Goal: Task Accomplishment & Management: Manage account settings

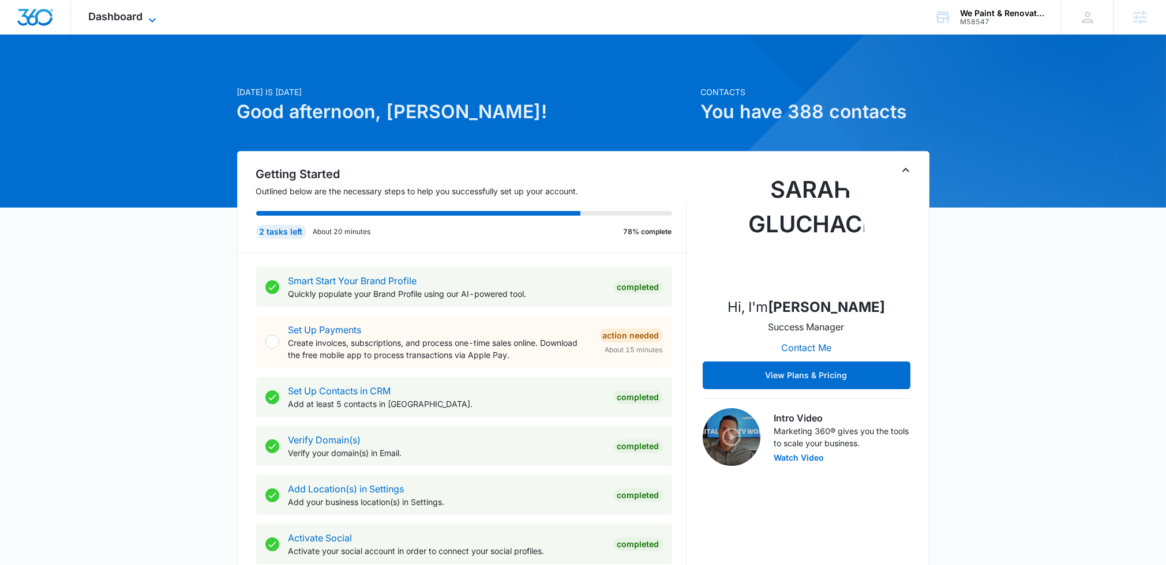
click at [131, 10] on span "Dashboard" at bounding box center [115, 16] width 54 height 12
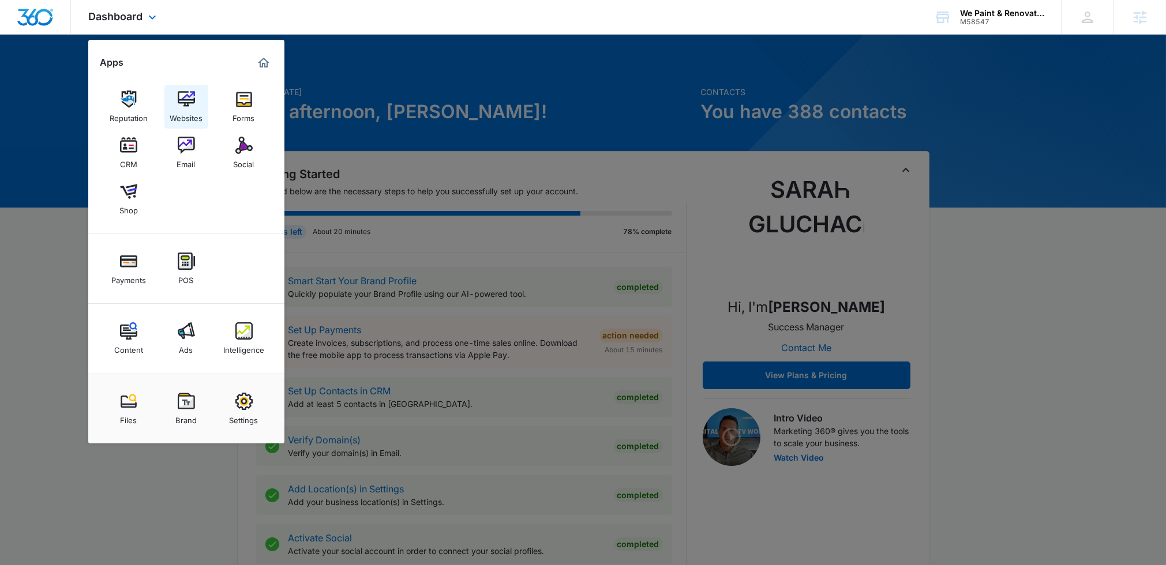
click at [181, 106] on img at bounding box center [186, 99] width 17 height 17
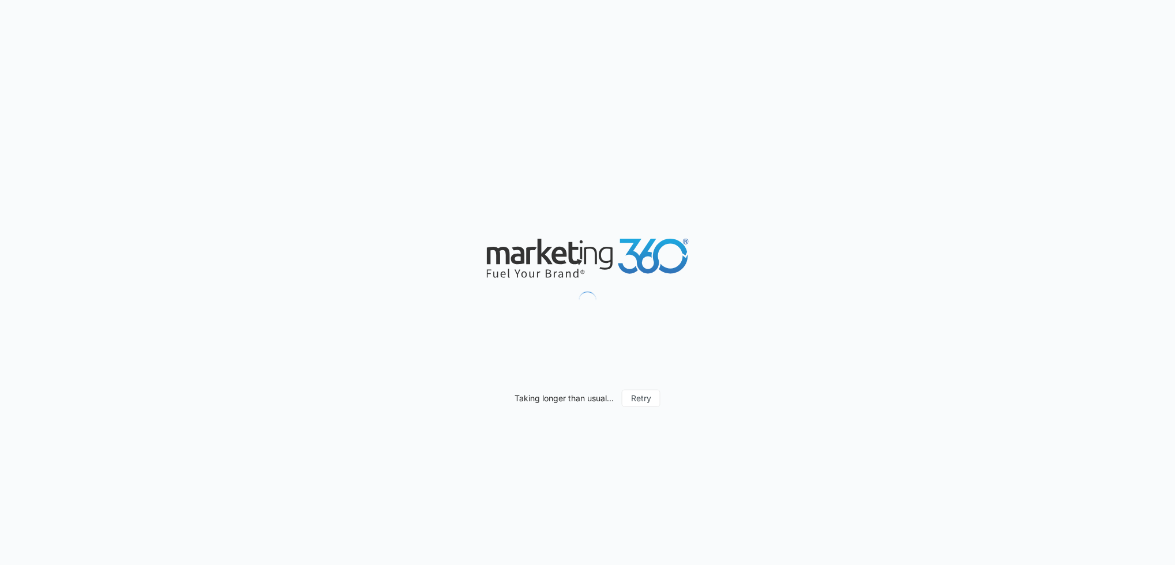
click at [171, 15] on div "Taking longer than usual... Retry" at bounding box center [587, 282] width 1175 height 565
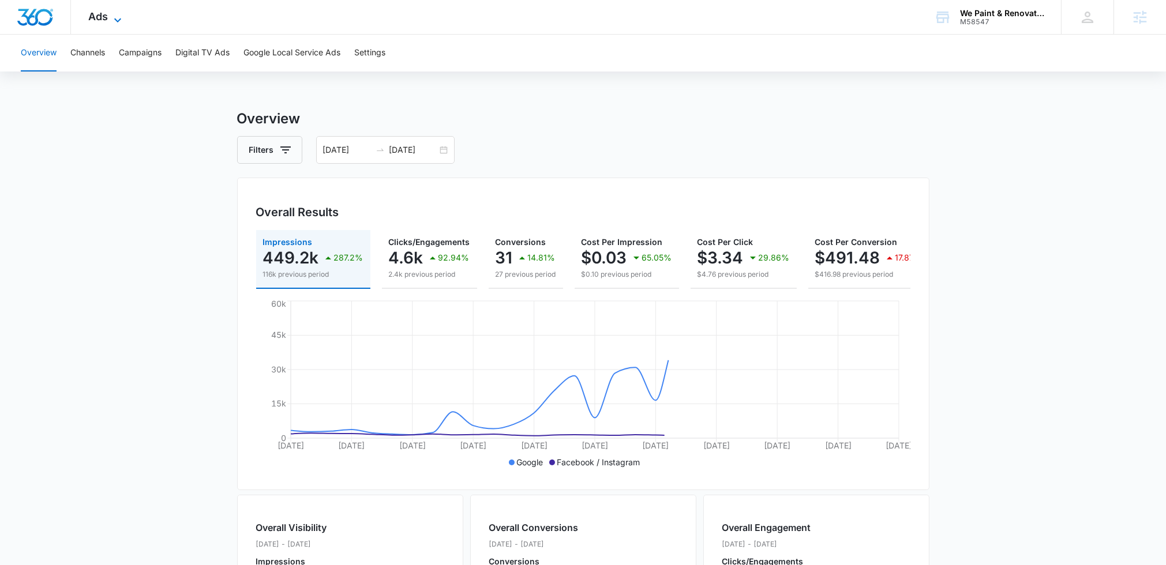
click at [122, 18] on icon at bounding box center [118, 20] width 14 height 14
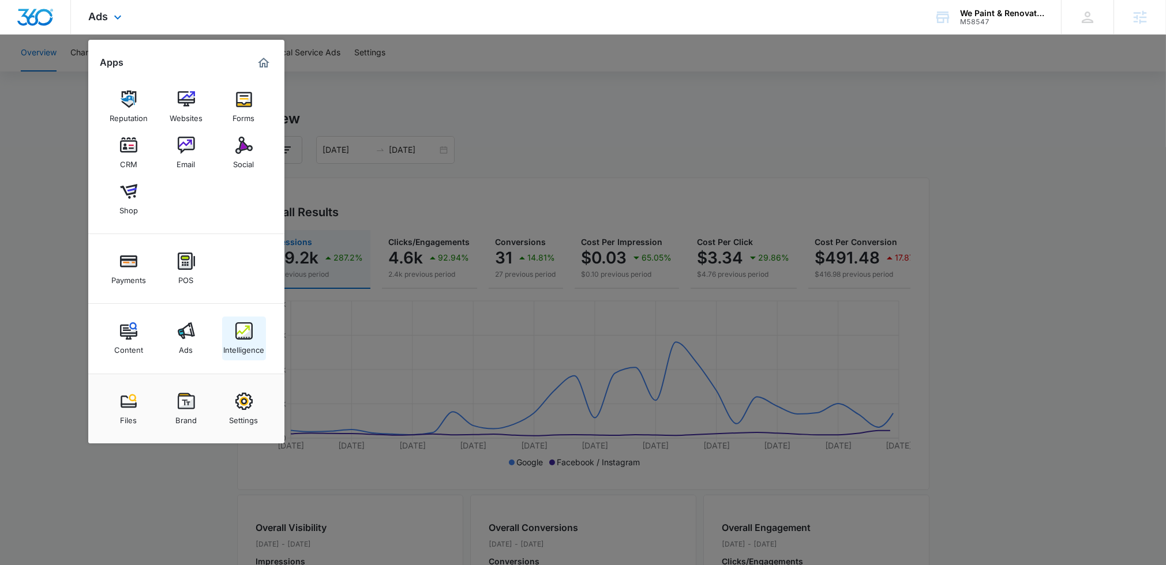
click at [245, 347] on div "Intelligence" at bounding box center [243, 347] width 41 height 15
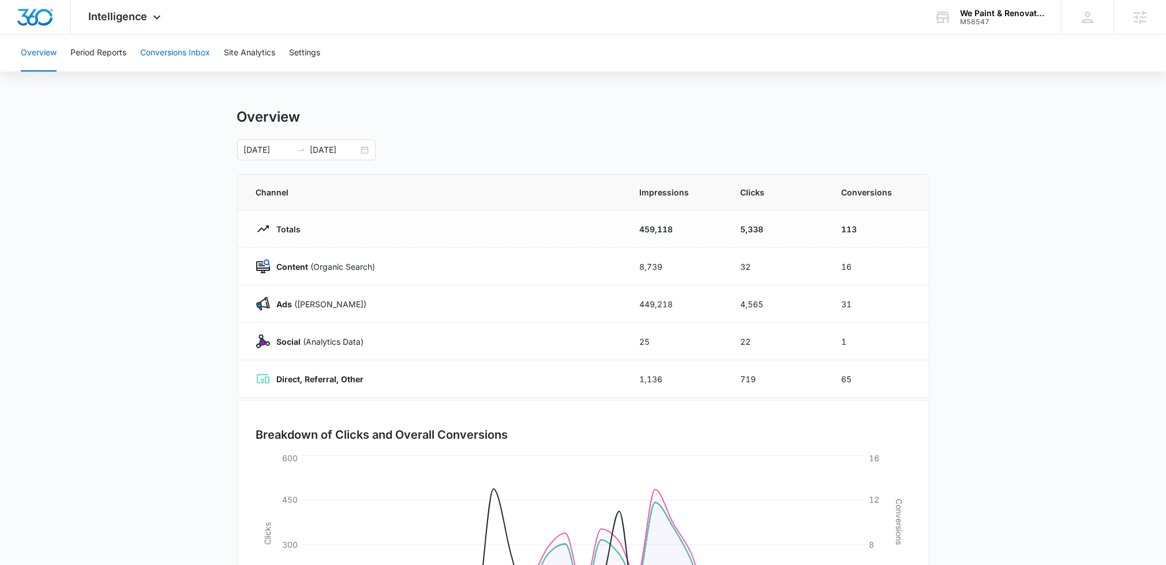
click at [166, 54] on button "Conversions Inbox" at bounding box center [175, 53] width 70 height 37
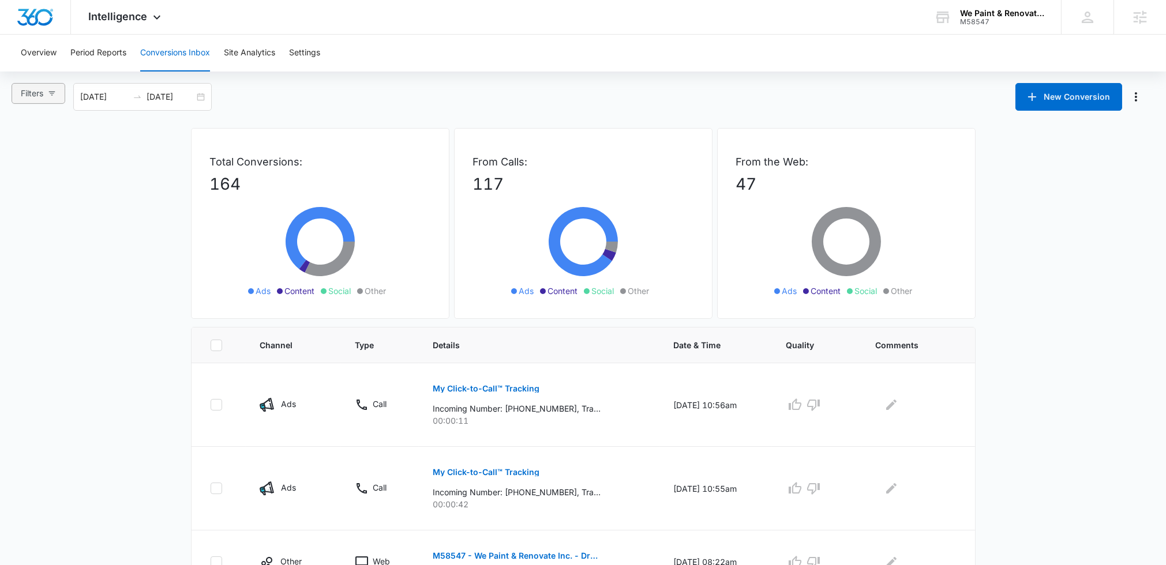
click at [50, 99] on button "Filters" at bounding box center [39, 93] width 54 height 21
click at [25, 151] on input "Ads" at bounding box center [22, 153] width 9 height 9
radio input "true"
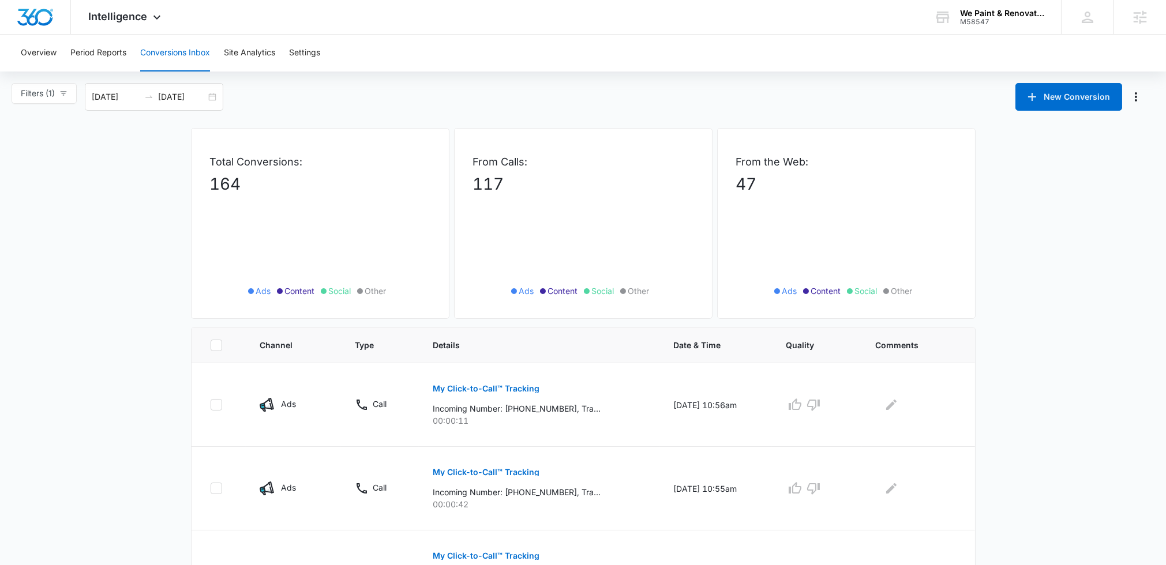
click at [217, 150] on div "Total Conversions: 164 Ads Content Social Other" at bounding box center [320, 223] width 258 height 191
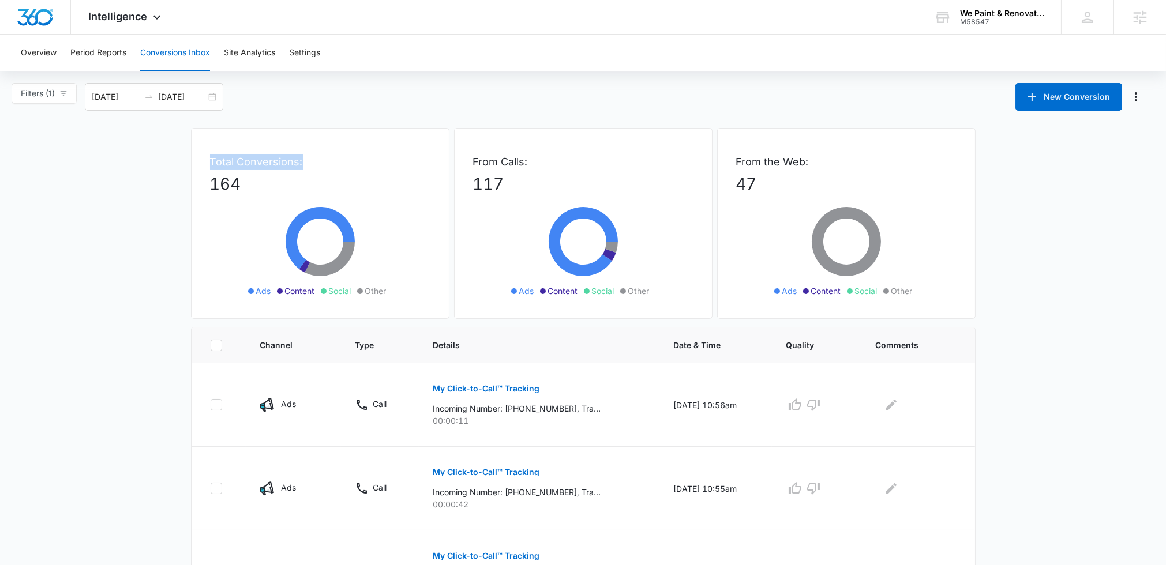
drag, startPoint x: 208, startPoint y: 161, endPoint x: 318, endPoint y: 161, distance: 109.6
click at [318, 161] on div "Total Conversions: 164 Ads Content Social Other" at bounding box center [320, 223] width 258 height 191
click at [318, 161] on p "Total Conversions:" at bounding box center [320, 162] width 220 height 16
drag, startPoint x: 210, startPoint y: 160, endPoint x: 266, endPoint y: 188, distance: 62.4
click at [266, 188] on div "Total Conversions: 164 Ads Content Social Other" at bounding box center [320, 223] width 258 height 191
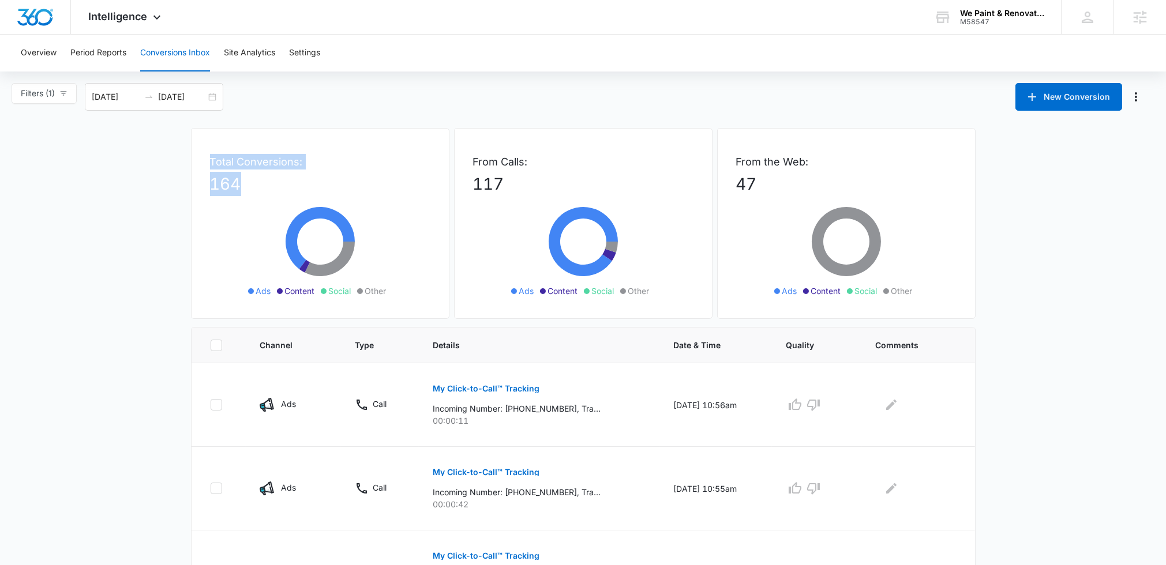
click at [266, 188] on p "164" at bounding box center [320, 184] width 220 height 24
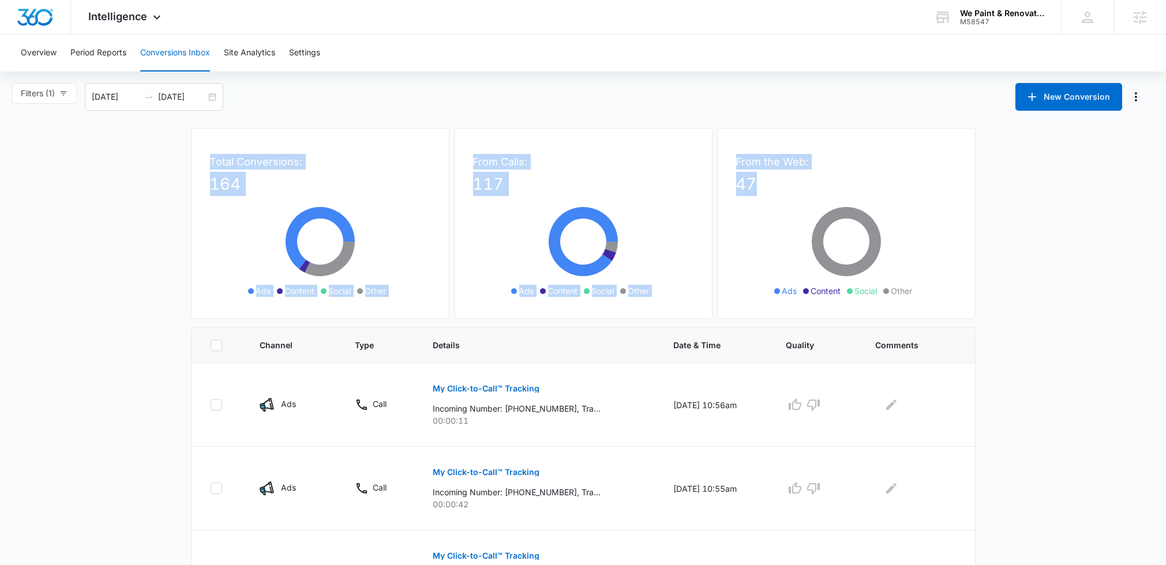
drag, startPoint x: 196, startPoint y: 167, endPoint x: 826, endPoint y: 186, distance: 630.2
click at [826, 186] on div "Total Conversions: 164 Ads Content Social Other From Calls: 117 Ads Content Soc…" at bounding box center [583, 227] width 785 height 199
click at [837, 178] on p "47" at bounding box center [846, 184] width 220 height 24
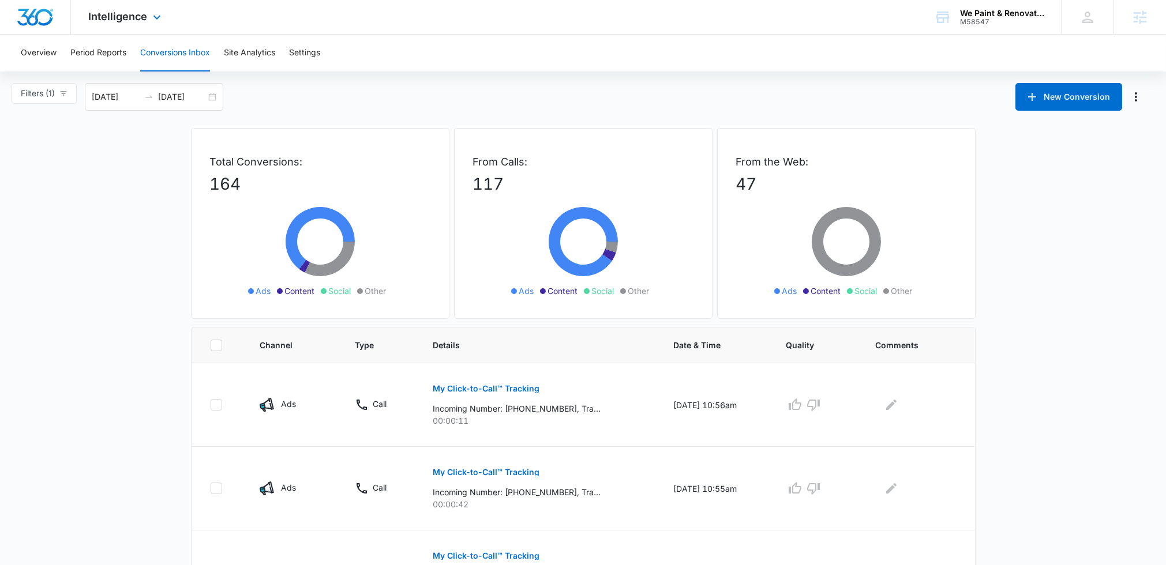
click at [155, 26] on div "Intelligence Apps Reputation Websites Forms CRM Email Social Shop Payments POS …" at bounding box center [126, 17] width 110 height 34
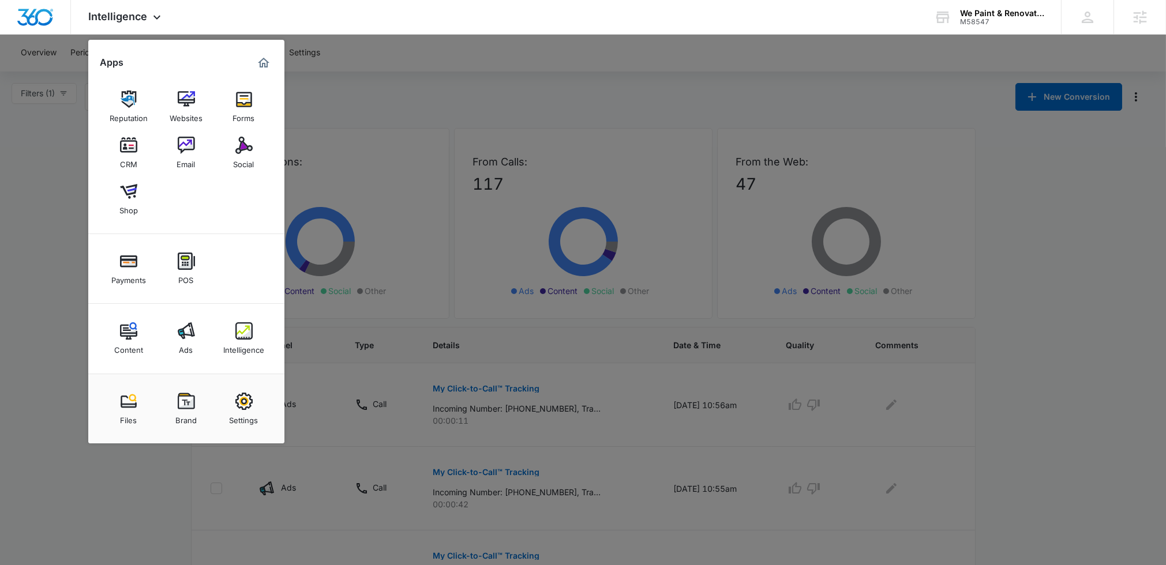
click at [389, 68] on div at bounding box center [583, 282] width 1166 height 565
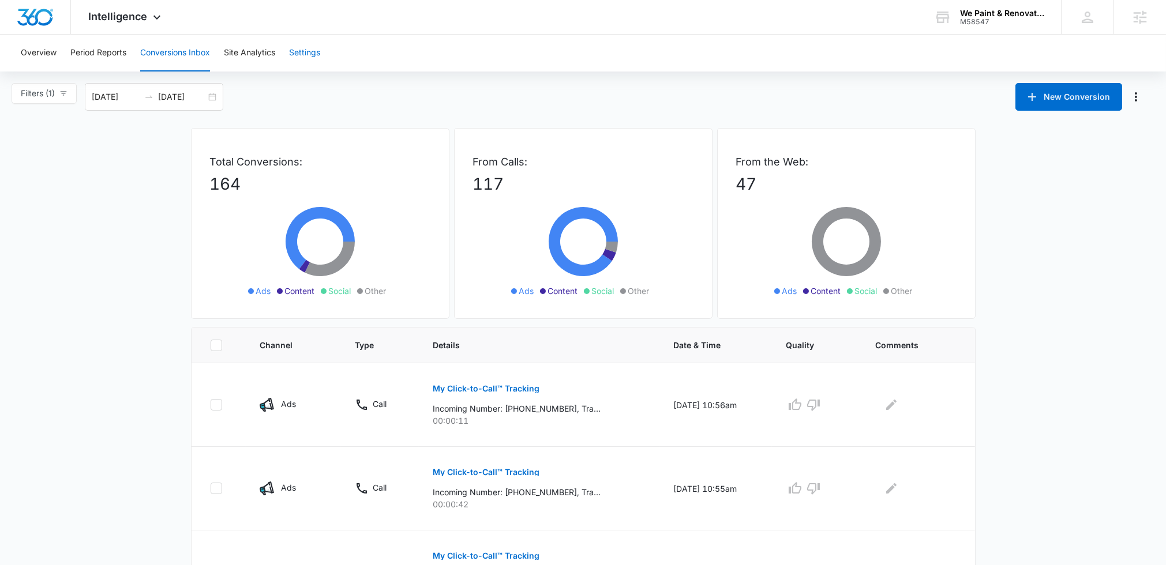
click at [312, 58] on button "Settings" at bounding box center [304, 53] width 31 height 37
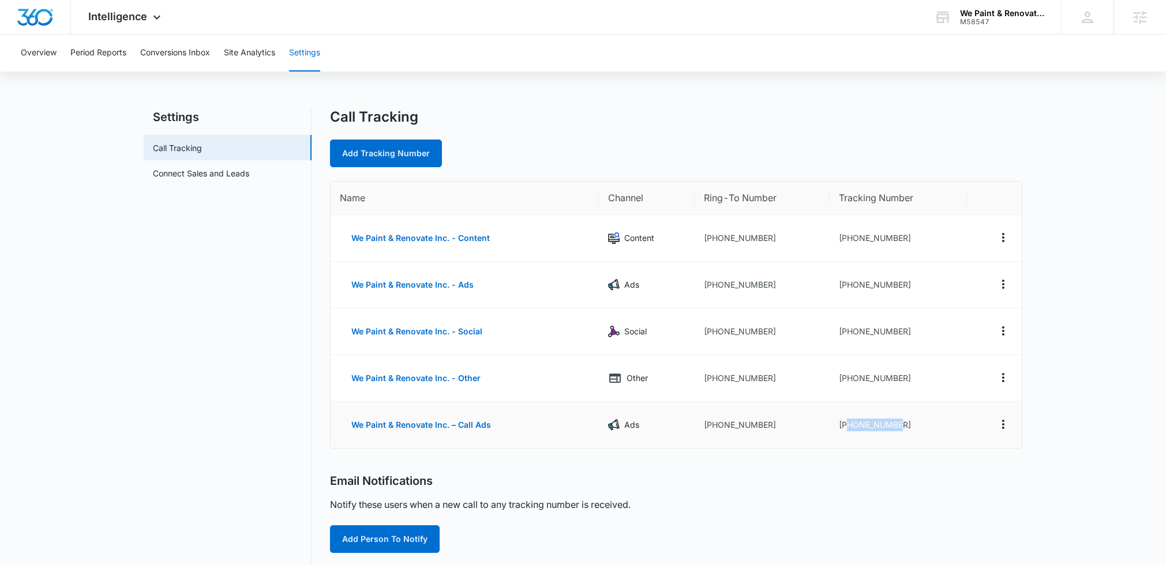
drag, startPoint x: 917, startPoint y: 427, endPoint x: 846, endPoint y: 423, distance: 70.5
click at [846, 423] on td "+12093192930" at bounding box center [898, 425] width 137 height 46
copy td "2093192930"
click at [124, 21] on span "Intelligence" at bounding box center [117, 16] width 59 height 12
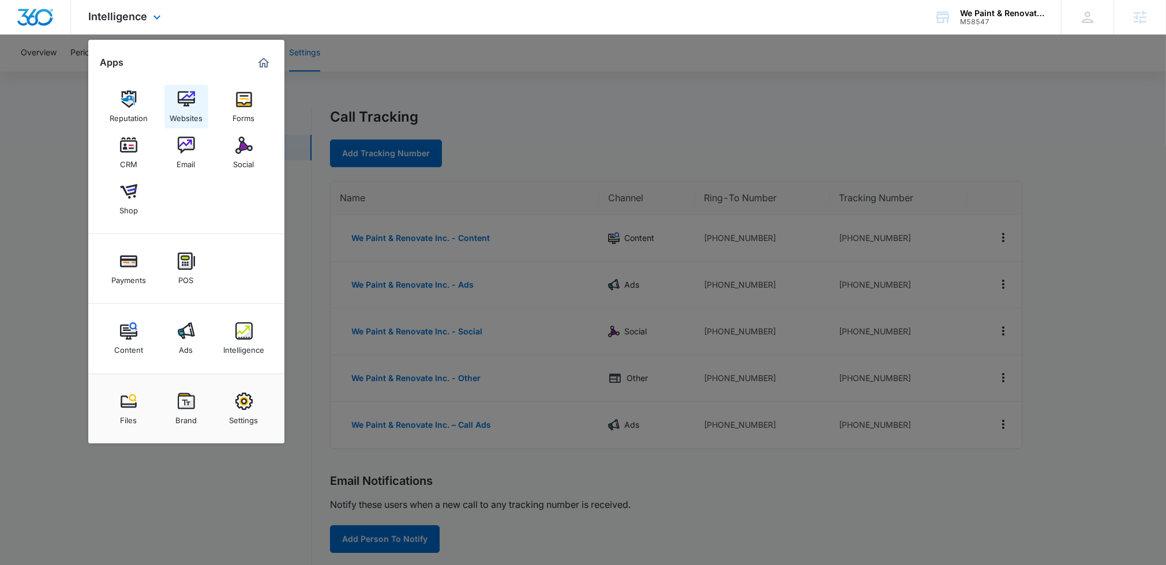
click at [187, 105] on img at bounding box center [186, 99] width 17 height 17
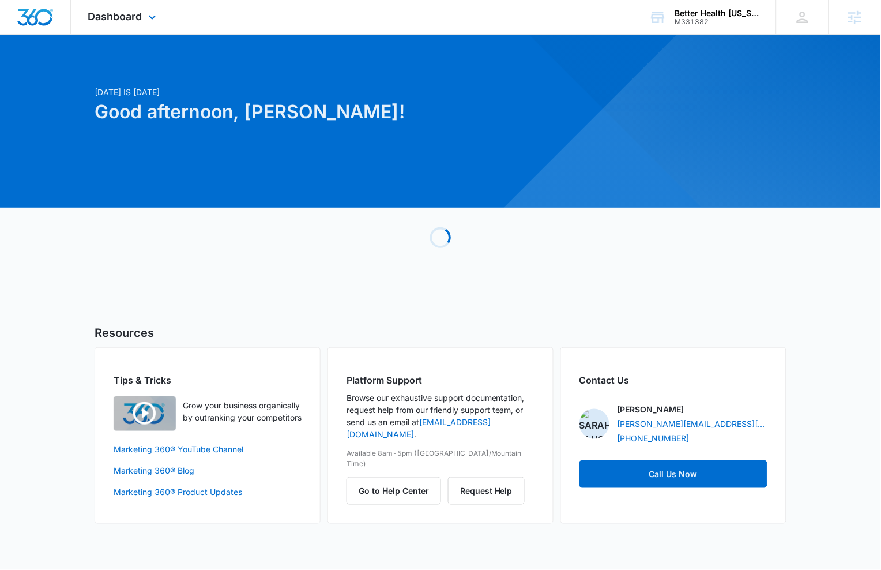
click at [151, 32] on div "Dashboard Apps Reputation Forms CRM Email Social POS Content Ads Intelligence F…" at bounding box center [124, 17] width 106 height 34
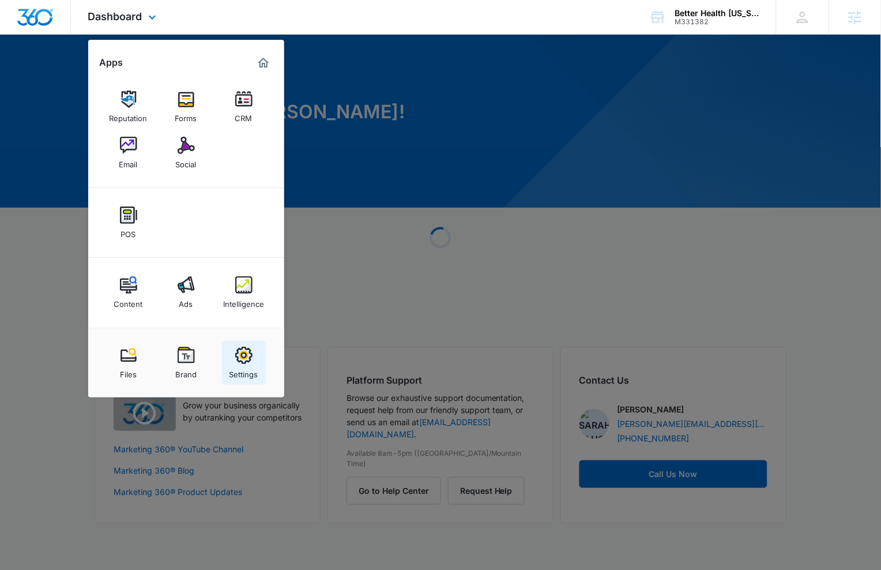
click at [246, 363] on img at bounding box center [243, 355] width 17 height 17
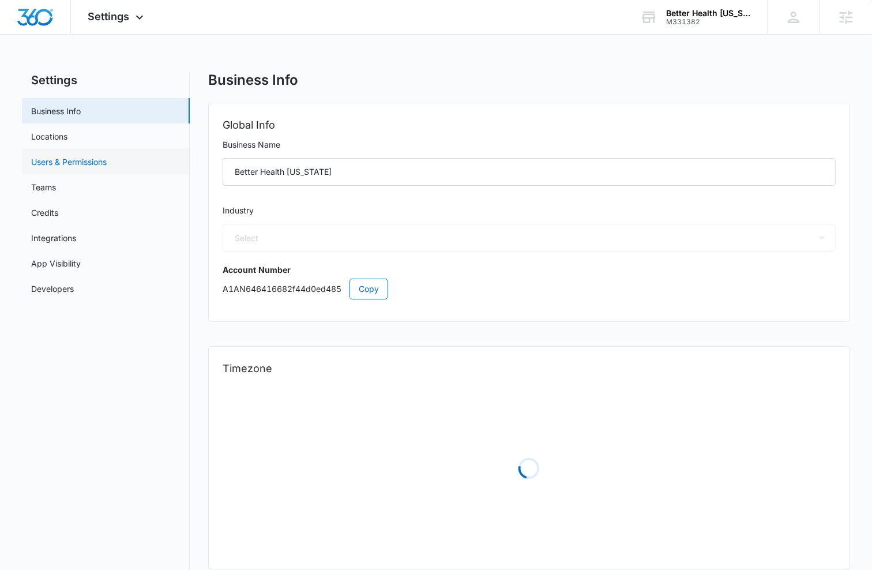
select select "16"
select select "US"
select select "America/Anchorage"
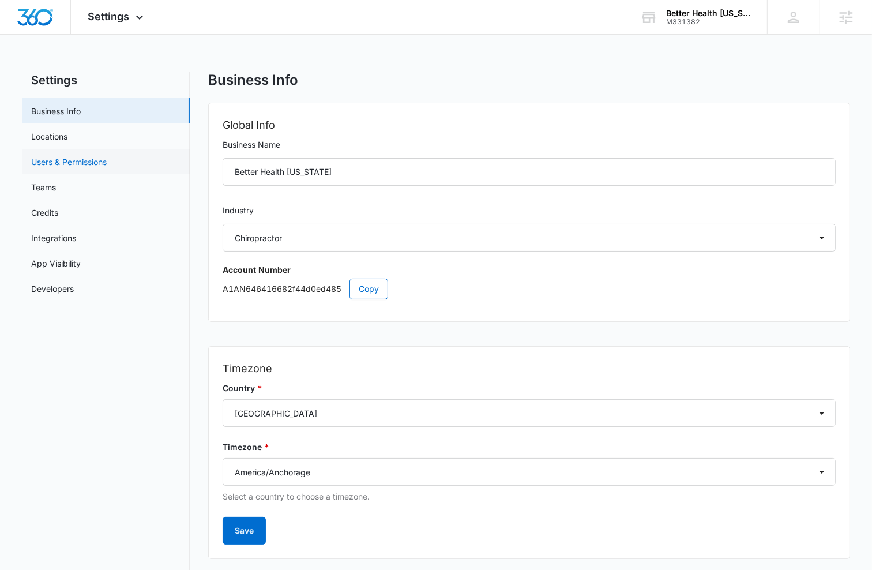
click at [107, 157] on link "Users & Permissions" at bounding box center [69, 162] width 76 height 12
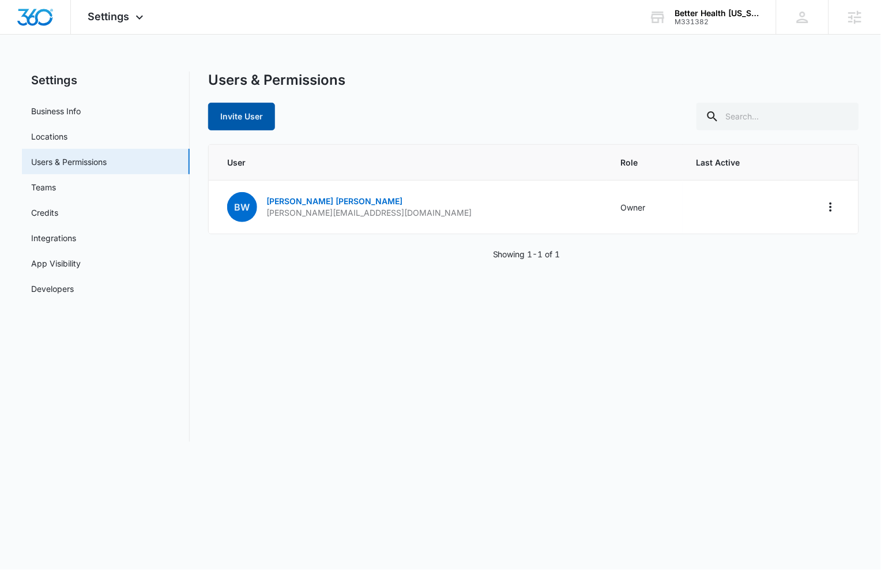
click at [264, 119] on button "Invite User" at bounding box center [241, 117] width 67 height 28
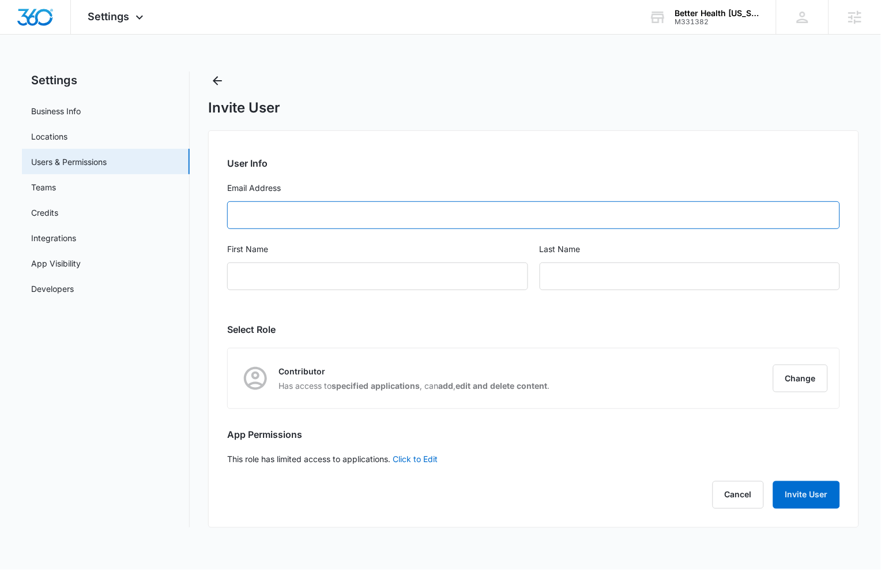
click at [421, 210] on input "Email Address" at bounding box center [533, 215] width 613 height 28
paste input "diana.p@betterhealthalaska.com"
type input "diana.p@betterhealthalaska.com"
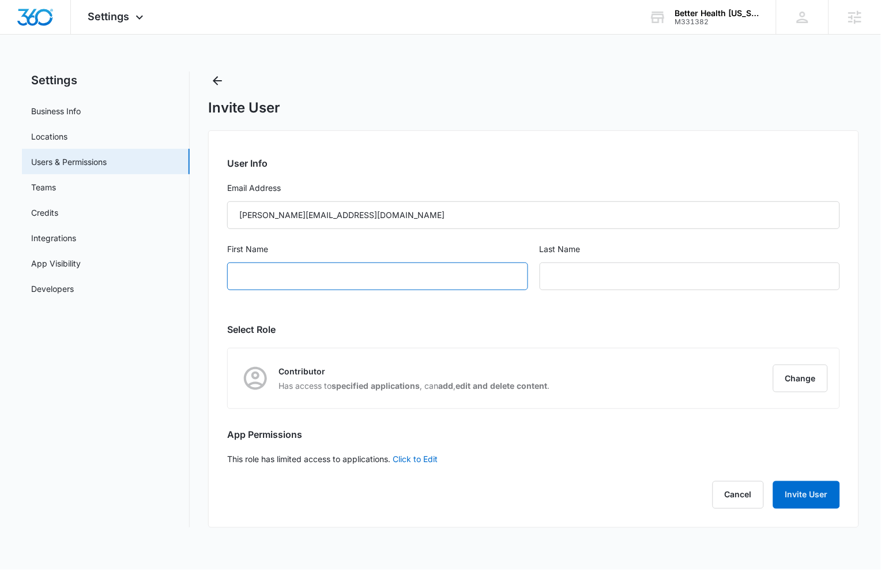
click at [268, 273] on input "First Name" at bounding box center [377, 276] width 301 height 28
type input "Diana"
click at [630, 292] on div "Last Name" at bounding box center [690, 273] width 301 height 61
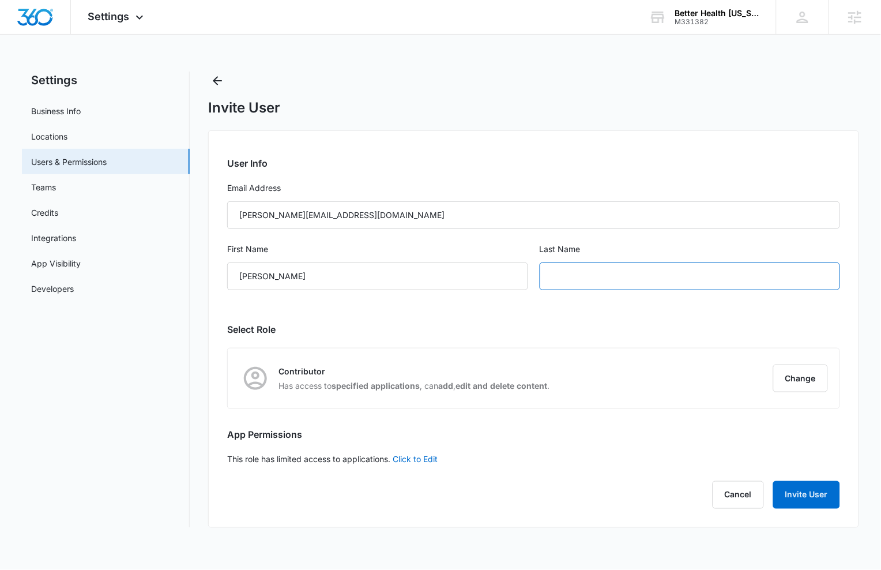
click at [632, 282] on input "text" at bounding box center [690, 276] width 301 height 28
paste input "Presbitero"
type input "Presbitero"
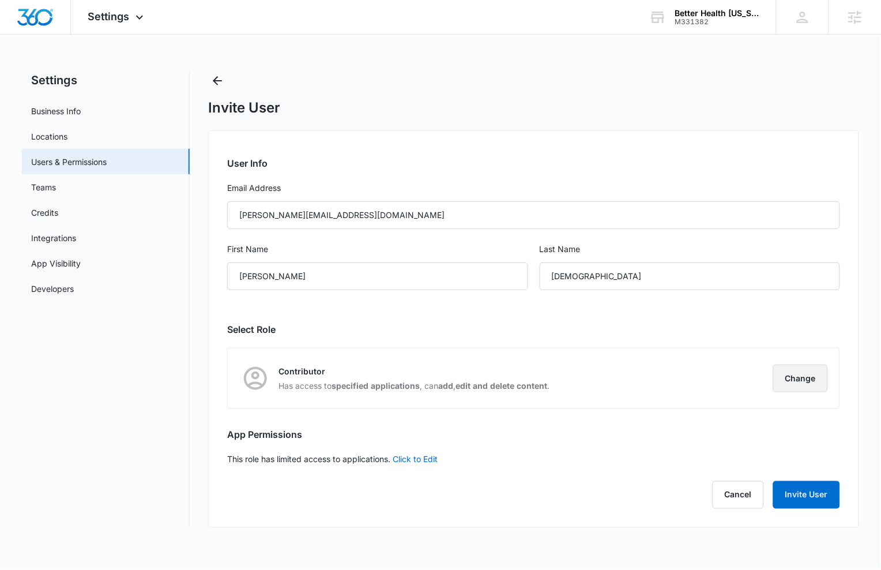
click at [815, 379] on button "Change" at bounding box center [801, 379] width 55 height 28
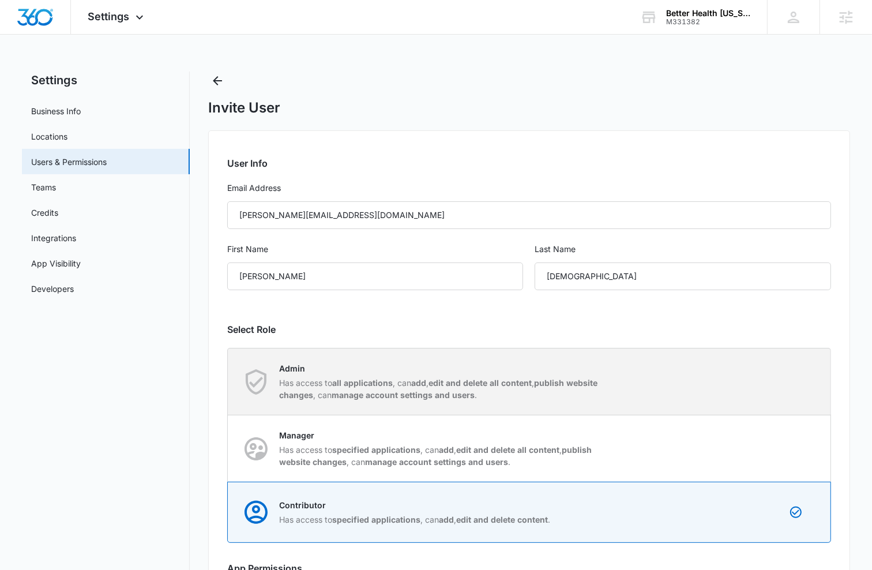
click at [382, 362] on p "Admin" at bounding box center [441, 368] width 324 height 12
click at [228, 381] on input "Admin Has access to all applications , can add , edit and delete all content , …" at bounding box center [228, 381] width 1 height 1
radio input "true"
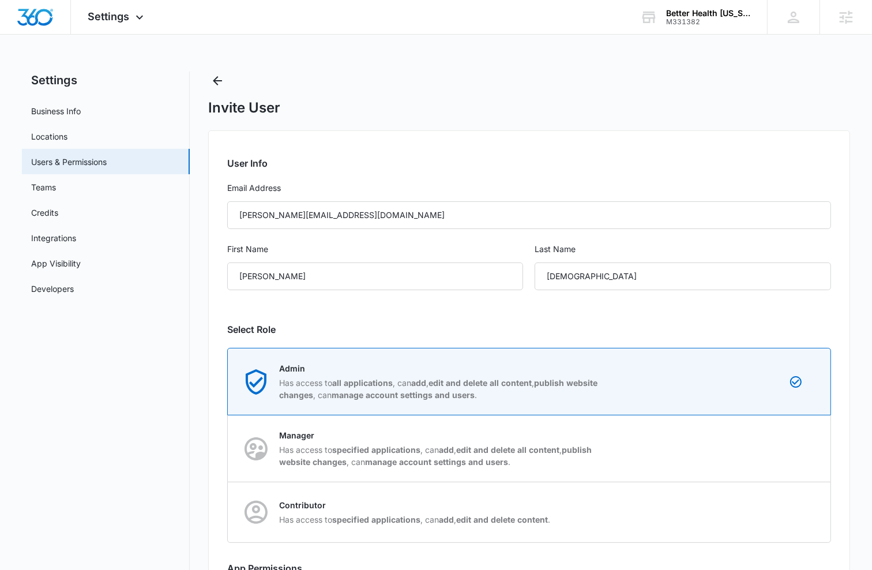
click at [421, 324] on h2 "Select Role" at bounding box center [529, 329] width 604 height 14
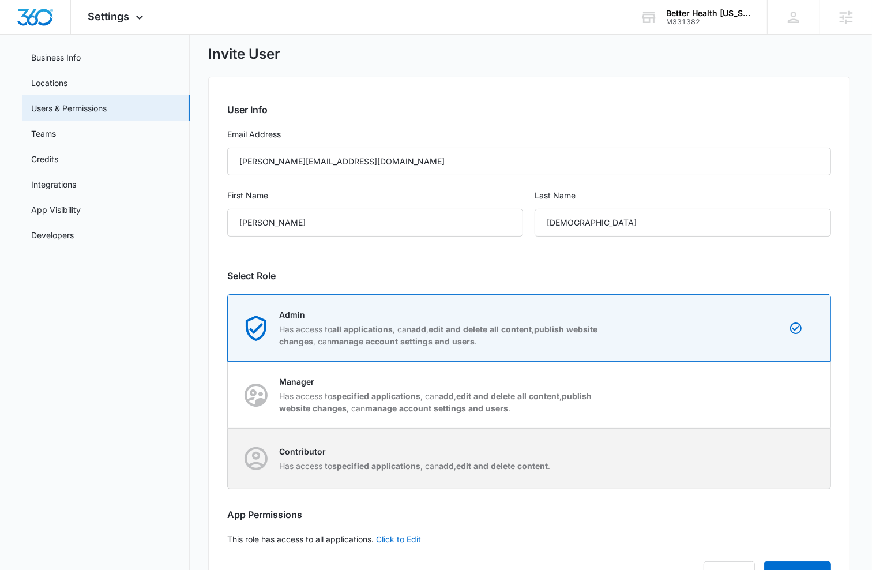
scroll to position [105, 0]
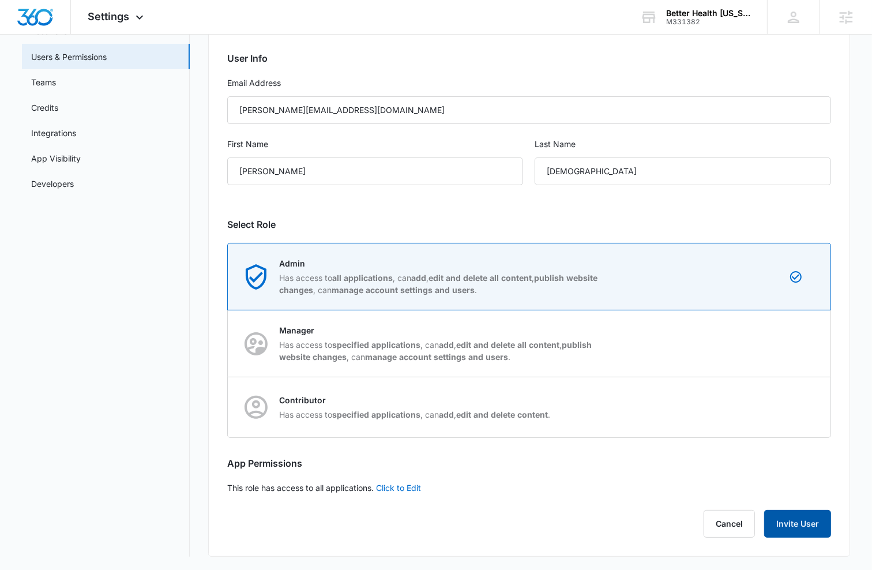
click at [783, 522] on button "Invite User" at bounding box center [797, 524] width 67 height 28
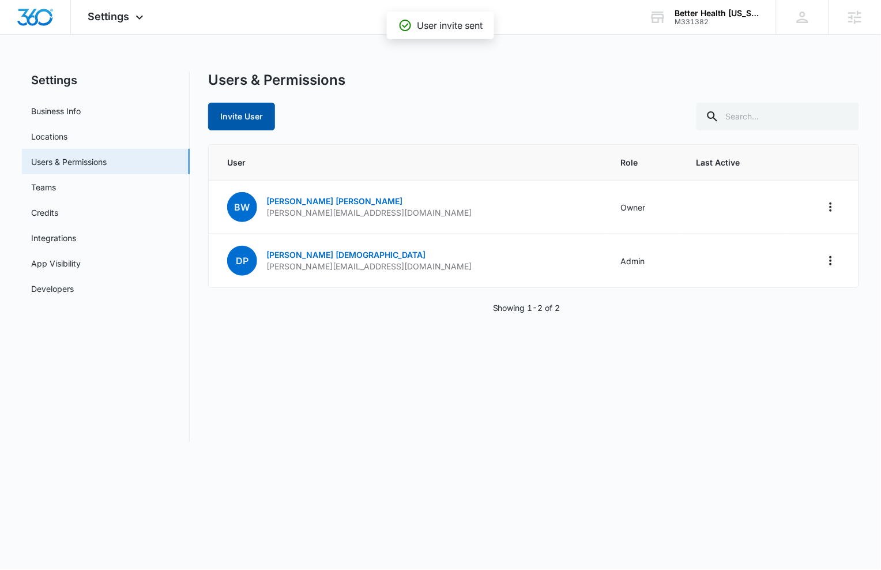
click at [251, 118] on button "Invite User" at bounding box center [241, 117] width 67 height 28
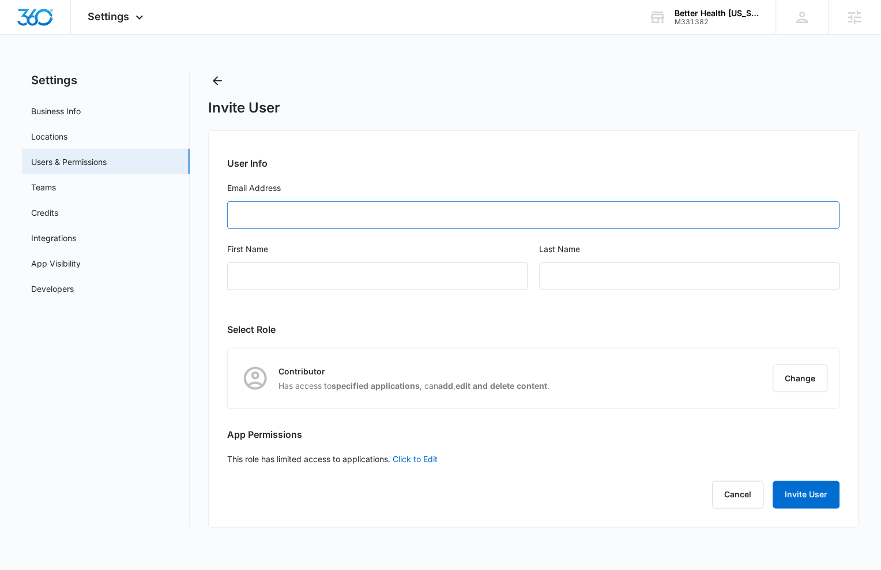
click at [481, 226] on input "Email Address" at bounding box center [533, 215] width 613 height 28
paste input "chelsea.emery@betterhealthalaska.com"
type input "chelsea.emery@betterhealthalaska.com"
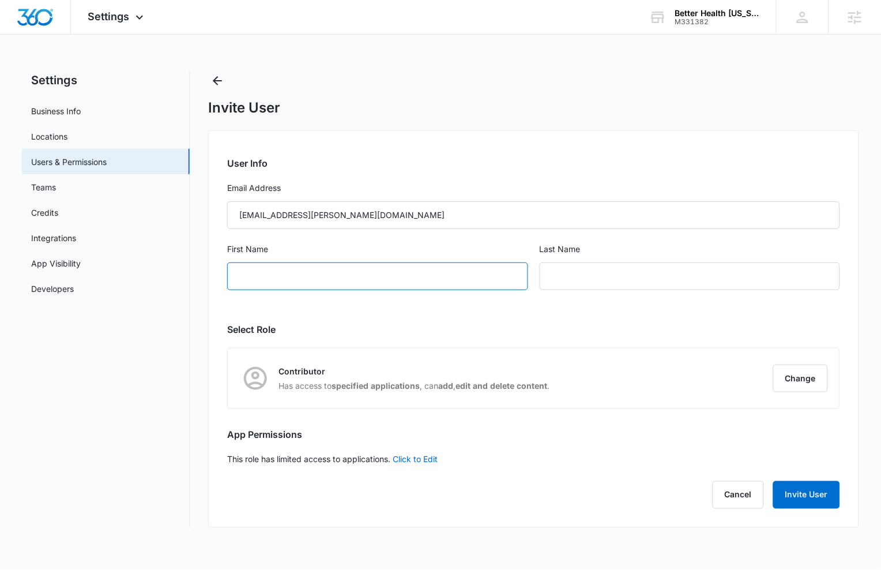
click at [438, 278] on input "First Name" at bounding box center [377, 276] width 301 height 28
type input "Chelsea"
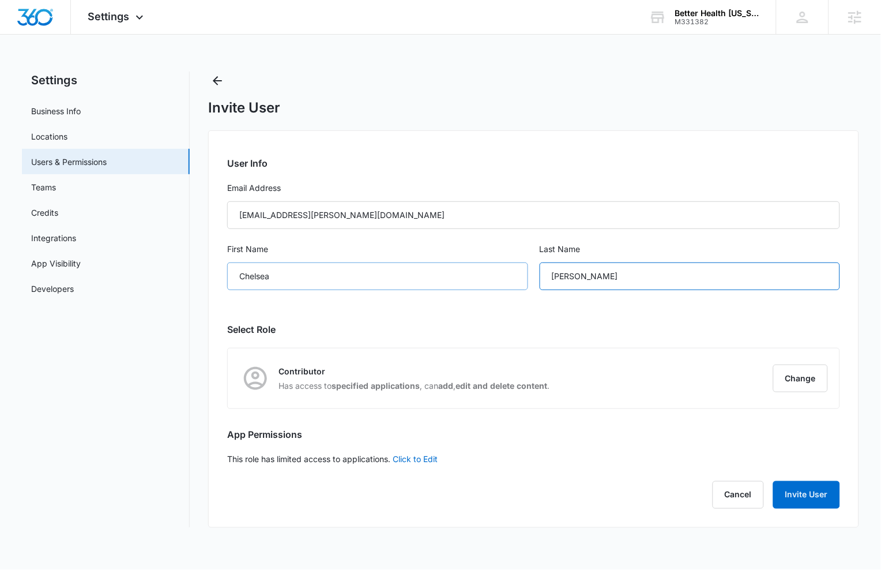
type input "Emery"
click at [803, 381] on button "Change" at bounding box center [801, 379] width 55 height 28
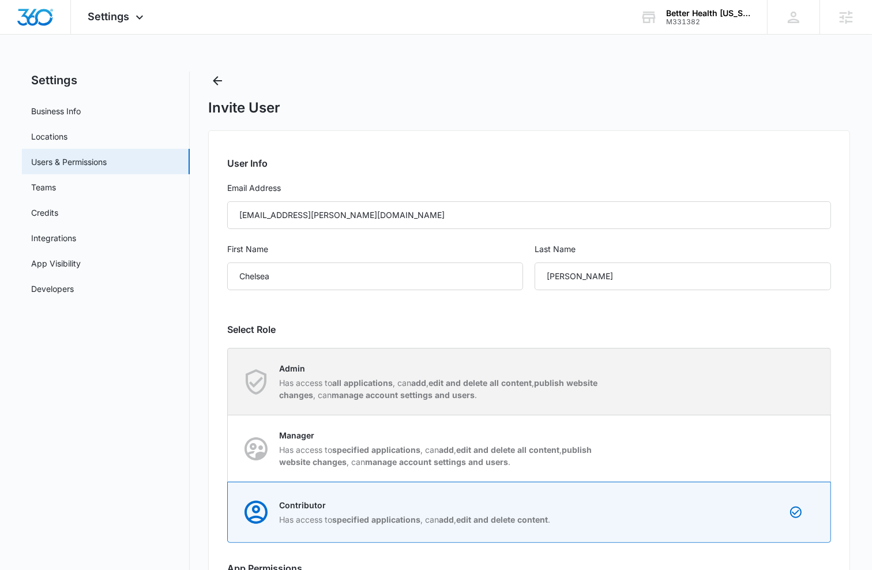
click at [556, 389] on p "Has access to all applications , can add , edit and delete all content , publis…" at bounding box center [441, 389] width 324 height 24
click at [228, 382] on input "Admin Has access to all applications , can add , edit and delete all content , …" at bounding box center [228, 381] width 1 height 1
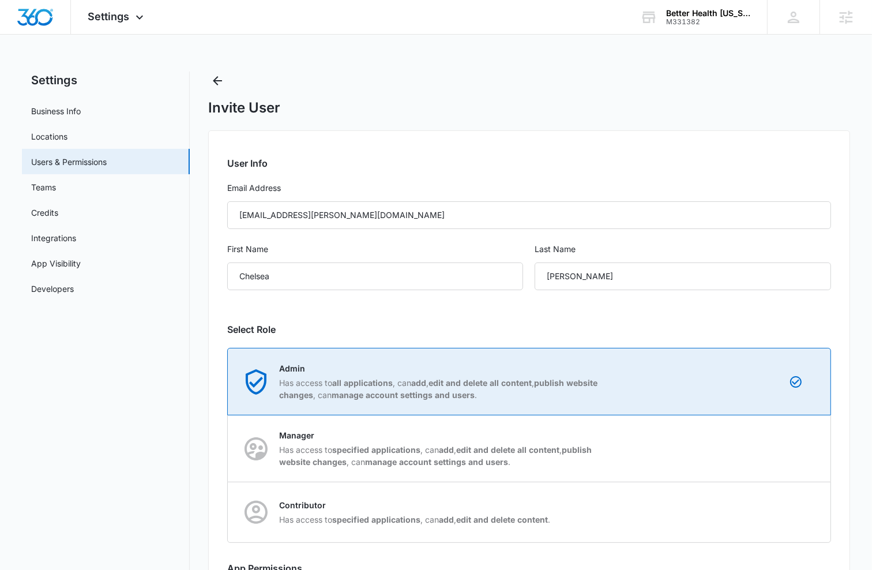
radio input "true"
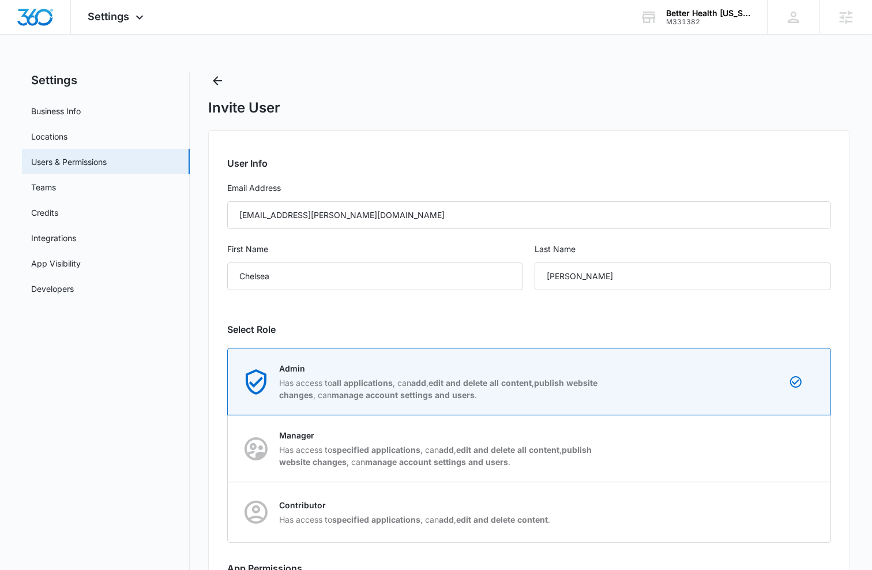
click at [548, 323] on h2 "Select Role" at bounding box center [529, 329] width 604 height 14
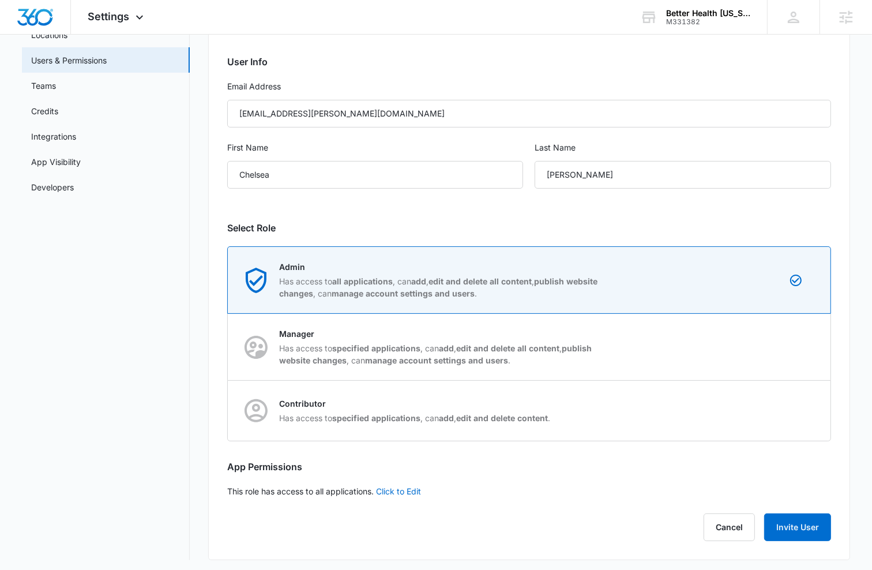
scroll to position [105, 0]
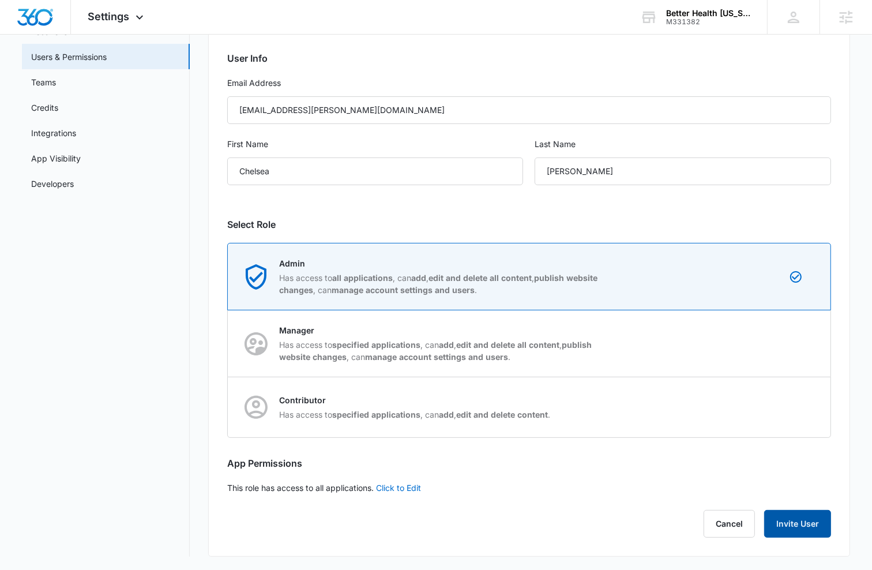
click at [789, 516] on button "Invite User" at bounding box center [797, 524] width 67 height 28
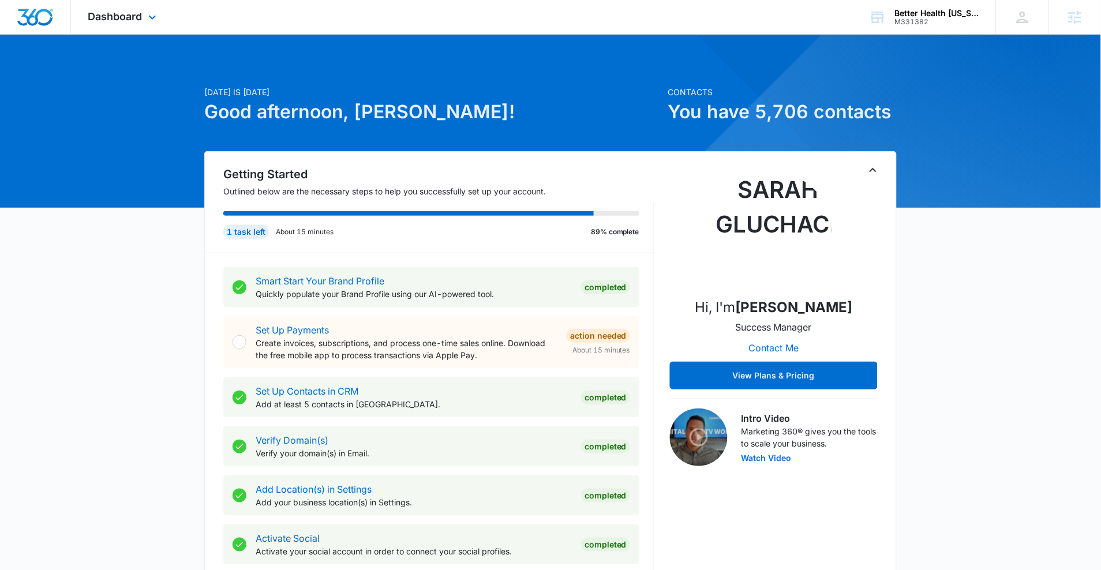
drag, startPoint x: 85, startPoint y: 23, endPoint x: 103, endPoint y: 35, distance: 21.8
click at [85, 23] on div "Dashboard Apps Reputation Forms CRM Email Social POS Content Ads Intelligence F…" at bounding box center [124, 17] width 106 height 34
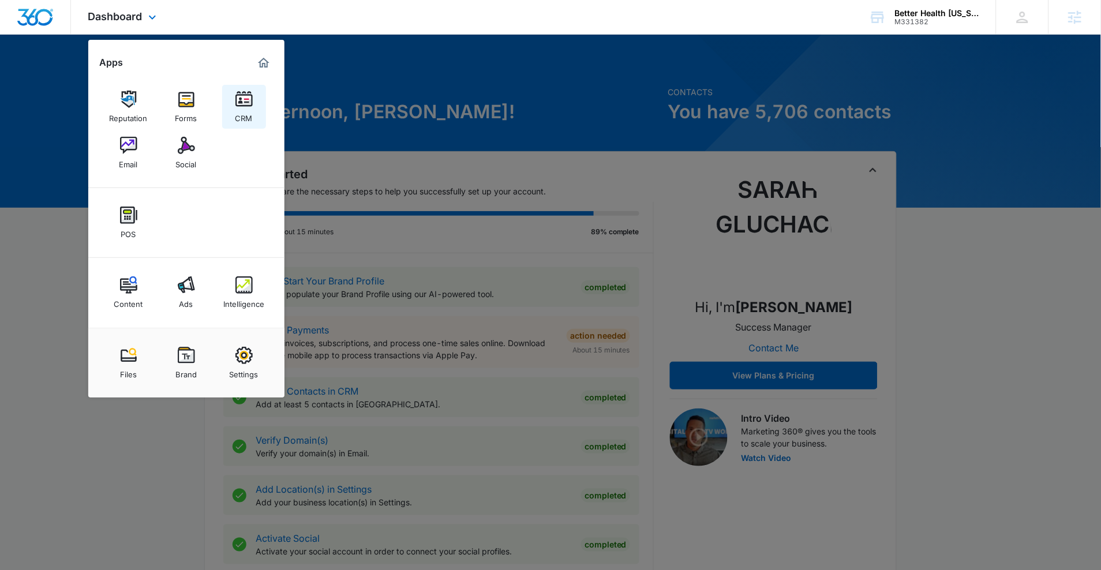
click at [224, 106] on link "CRM" at bounding box center [244, 107] width 44 height 44
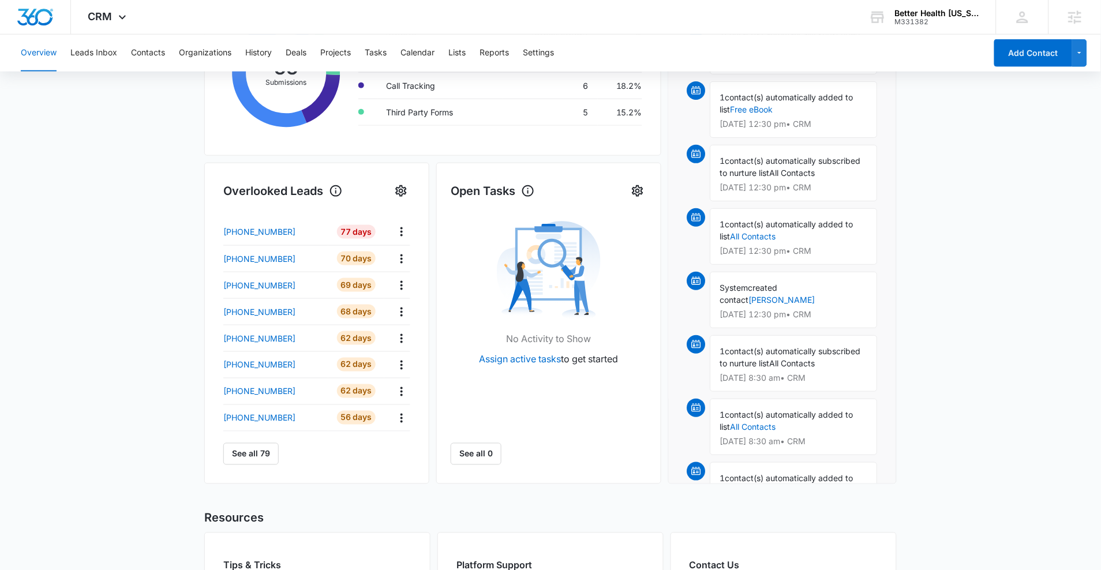
scroll to position [291, 0]
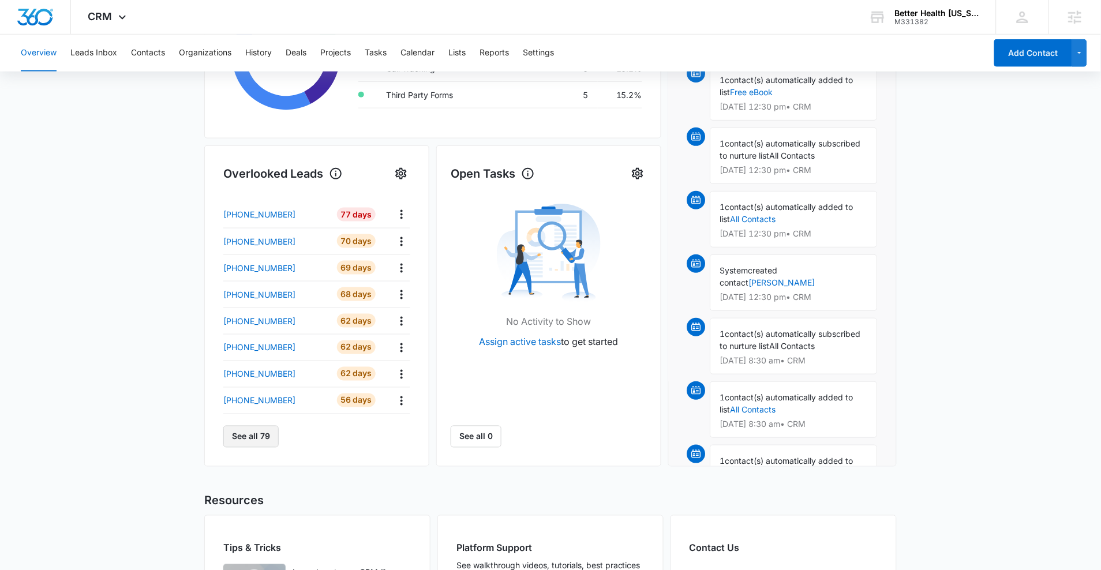
click at [261, 434] on button "See all 79" at bounding box center [250, 437] width 55 height 22
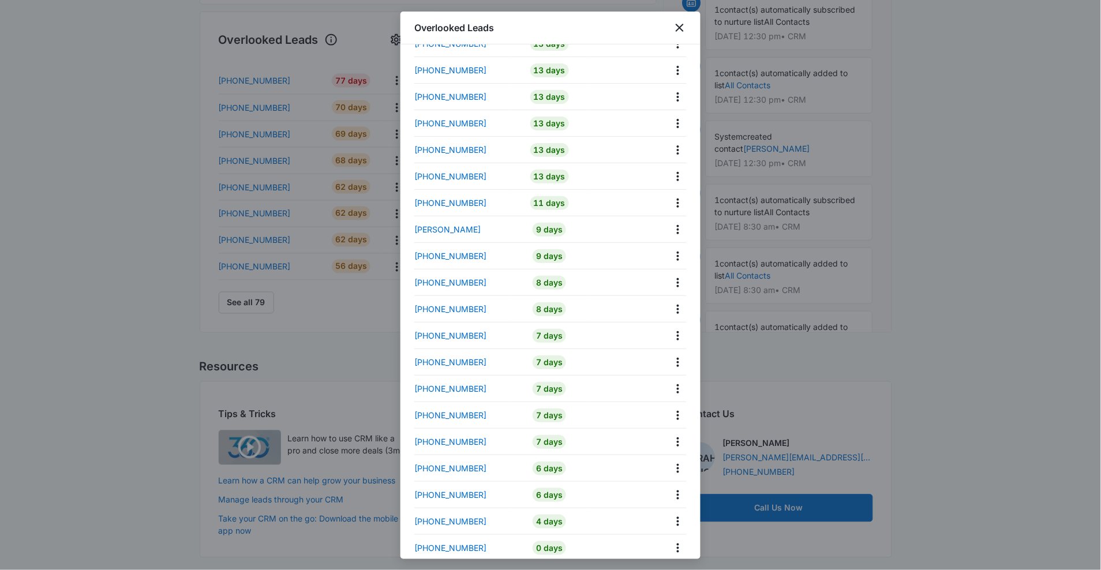
scroll to position [1633, 0]
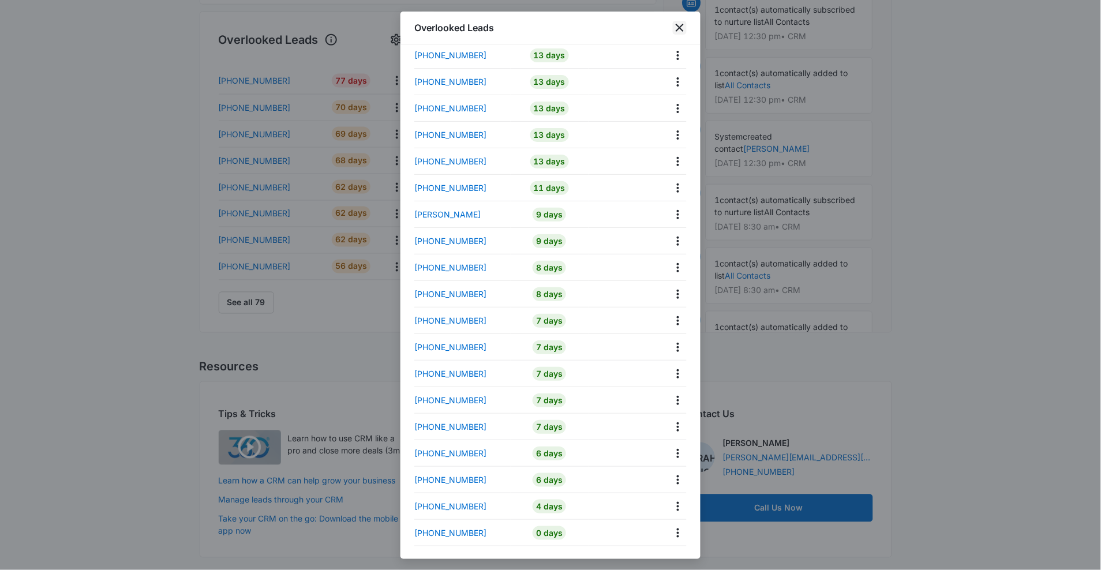
click at [682, 30] on icon "close" at bounding box center [680, 28] width 8 height 8
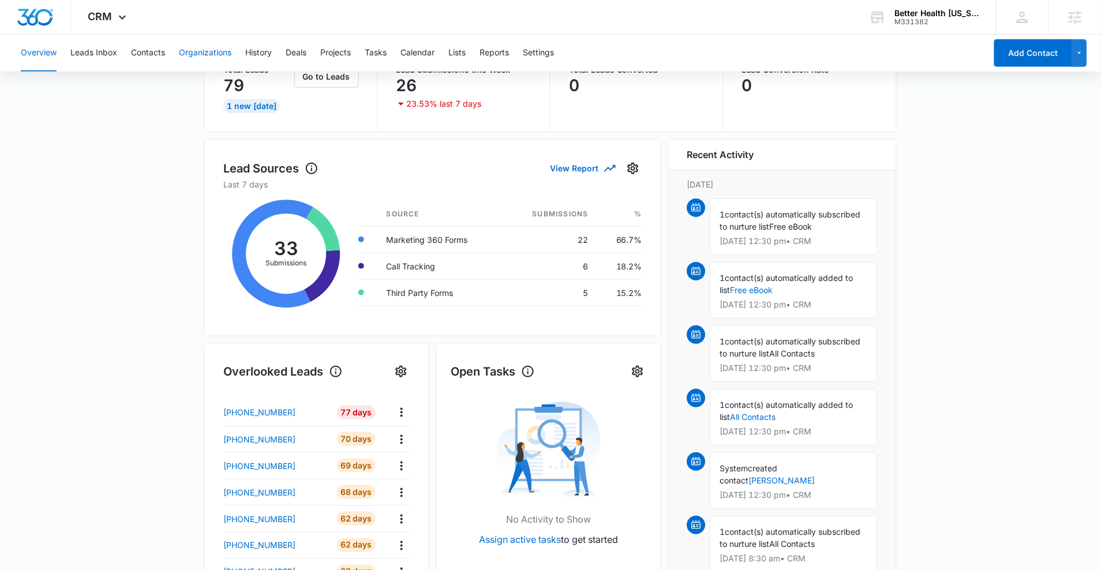
scroll to position [0, 0]
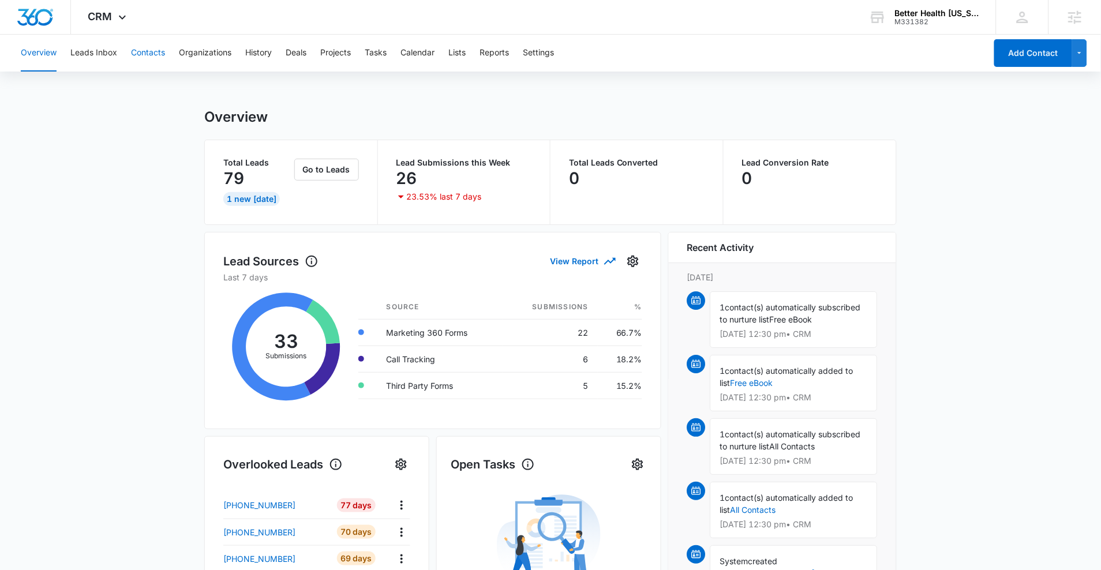
click at [162, 61] on button "Contacts" at bounding box center [148, 53] width 34 height 37
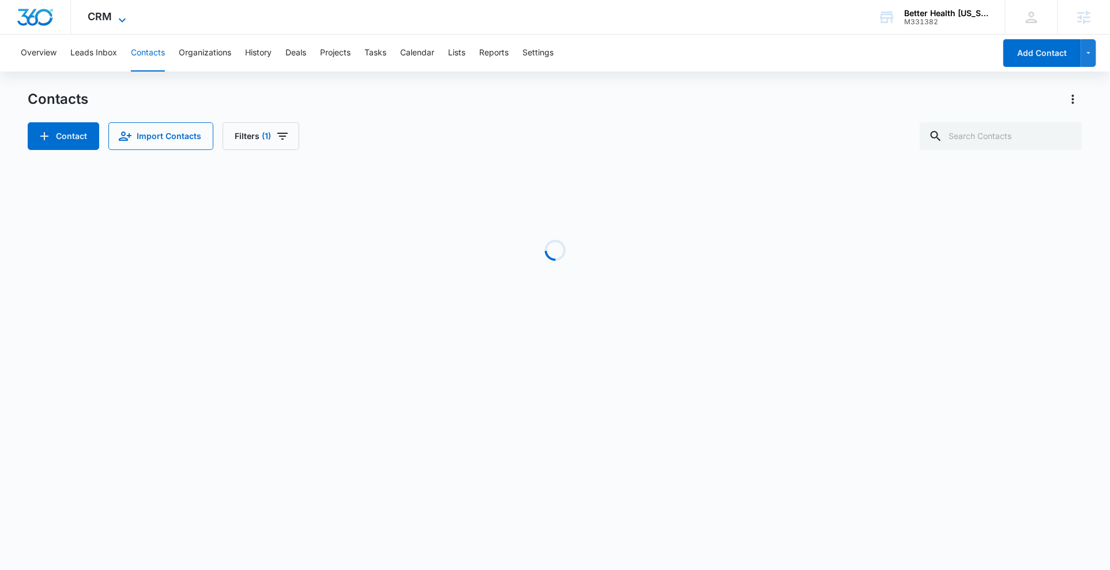
click at [121, 22] on icon at bounding box center [122, 20] width 14 height 14
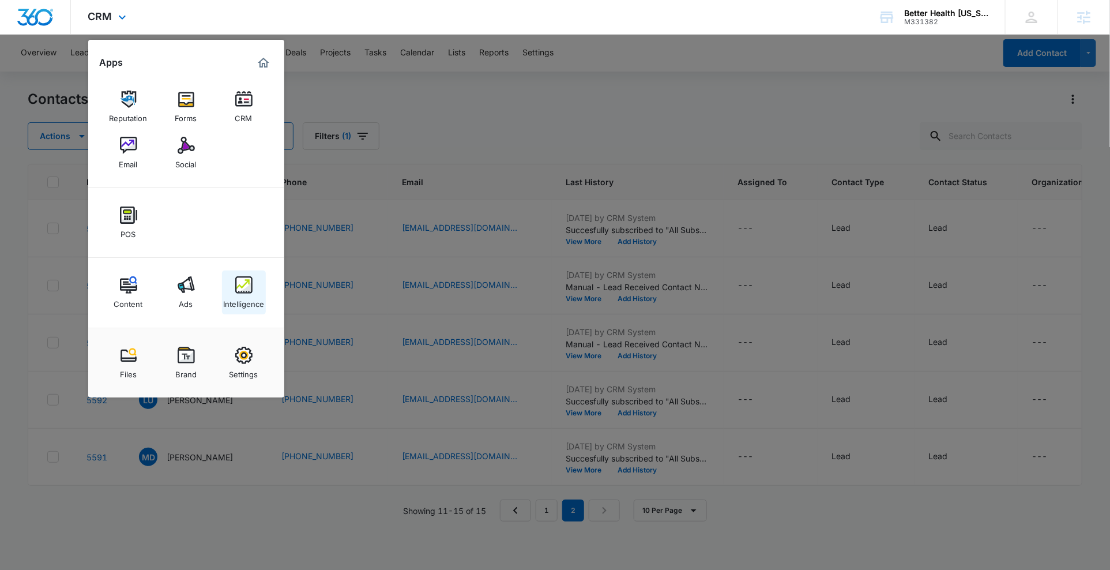
click at [238, 271] on link "Intelligence" at bounding box center [244, 293] width 44 height 44
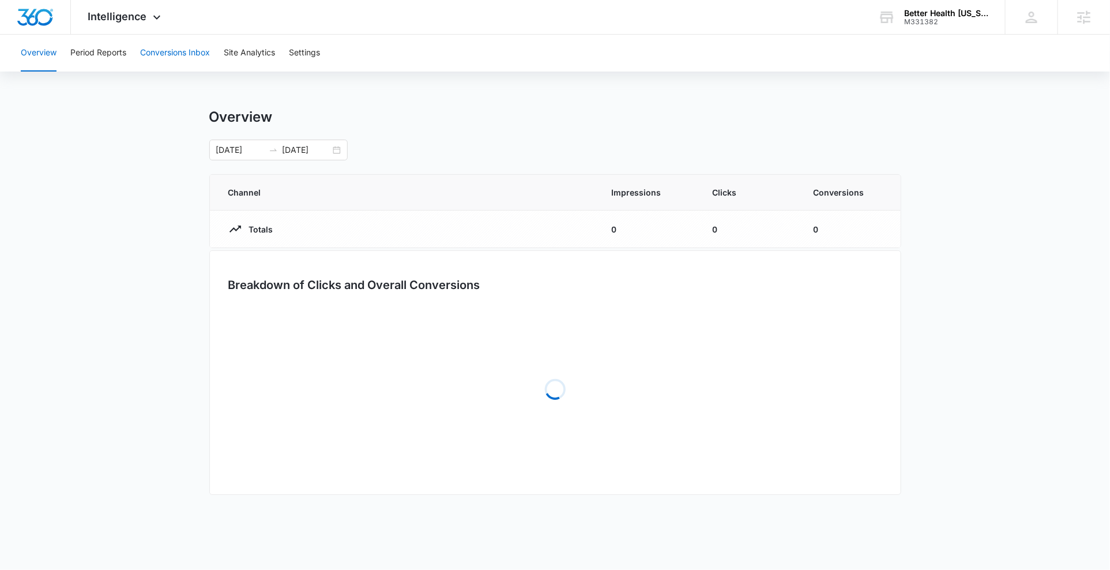
click at [169, 52] on button "Conversions Inbox" at bounding box center [175, 53] width 70 height 37
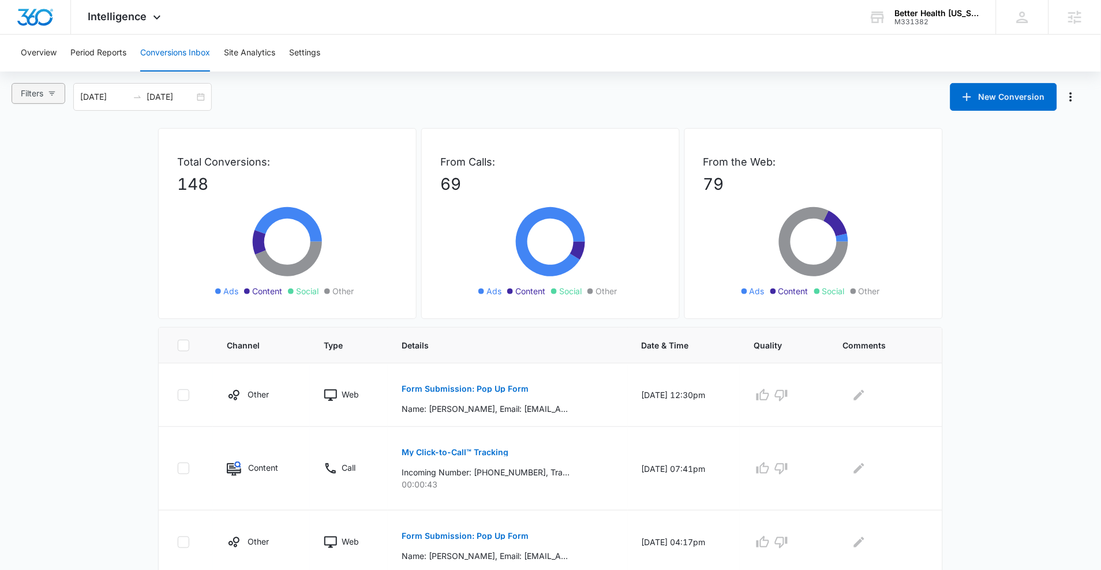
click at [45, 99] on button "Filters" at bounding box center [39, 93] width 54 height 21
click at [18, 150] on input "Ads" at bounding box center [22, 153] width 9 height 9
radio input "true"
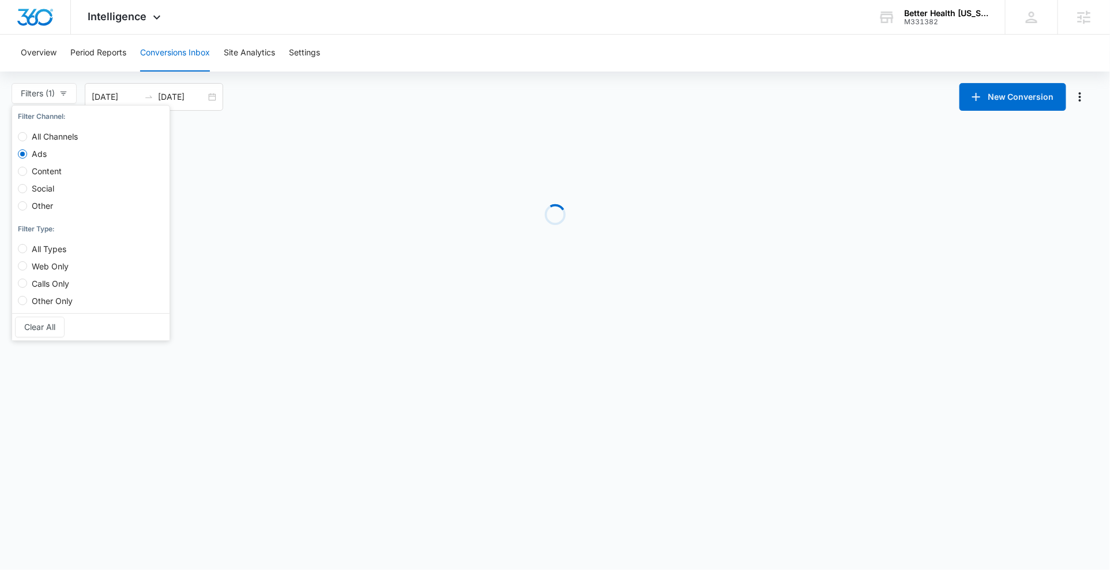
click at [333, 110] on div "Filters (1) Filter Channel : All Channels Ads Content Social Other Filter Type …" at bounding box center [555, 97] width 1110 height 28
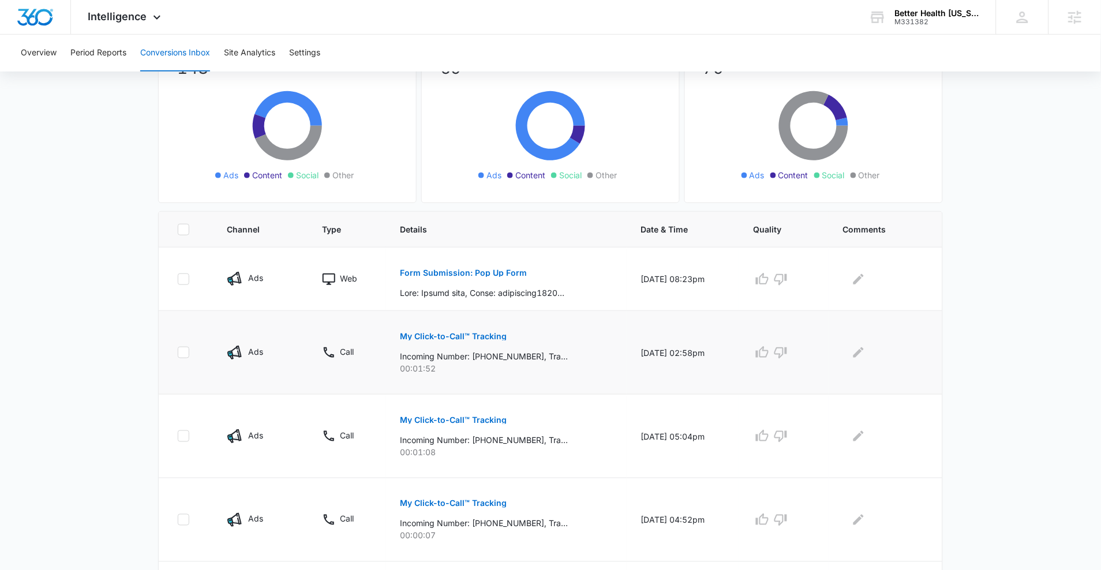
scroll to position [114, 0]
